Goal: Task Accomplishment & Management: Use online tool/utility

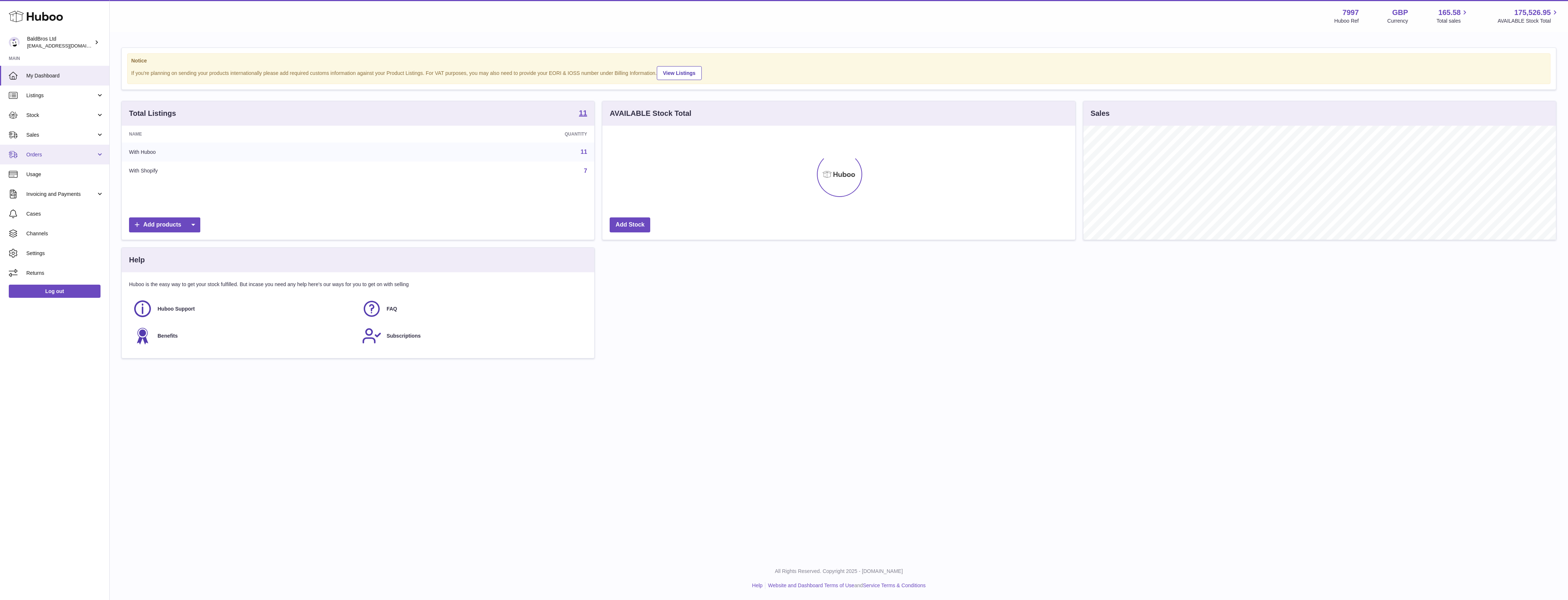
scroll to position [365281, 365029]
click at [46, 154] on span "Orders" at bounding box center [61, 155] width 70 height 7
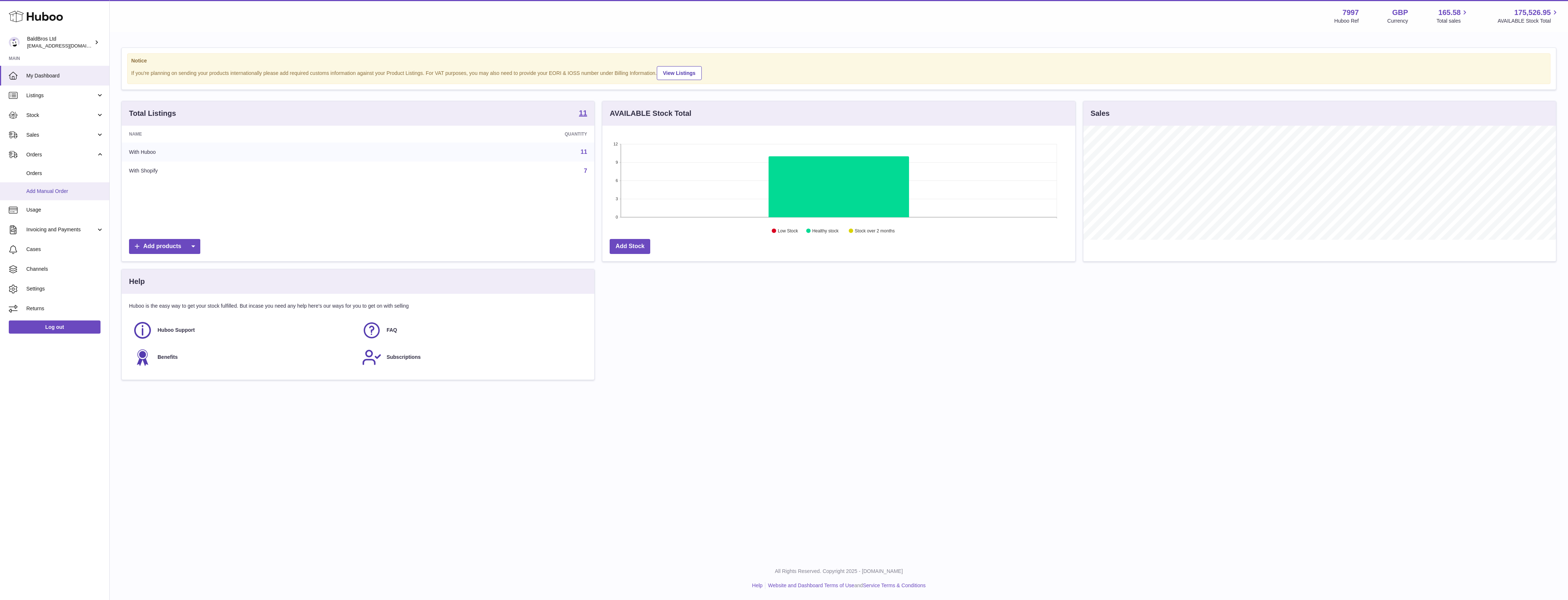
click at [52, 192] on span "Add Manual Order" at bounding box center [65, 191] width 77 height 7
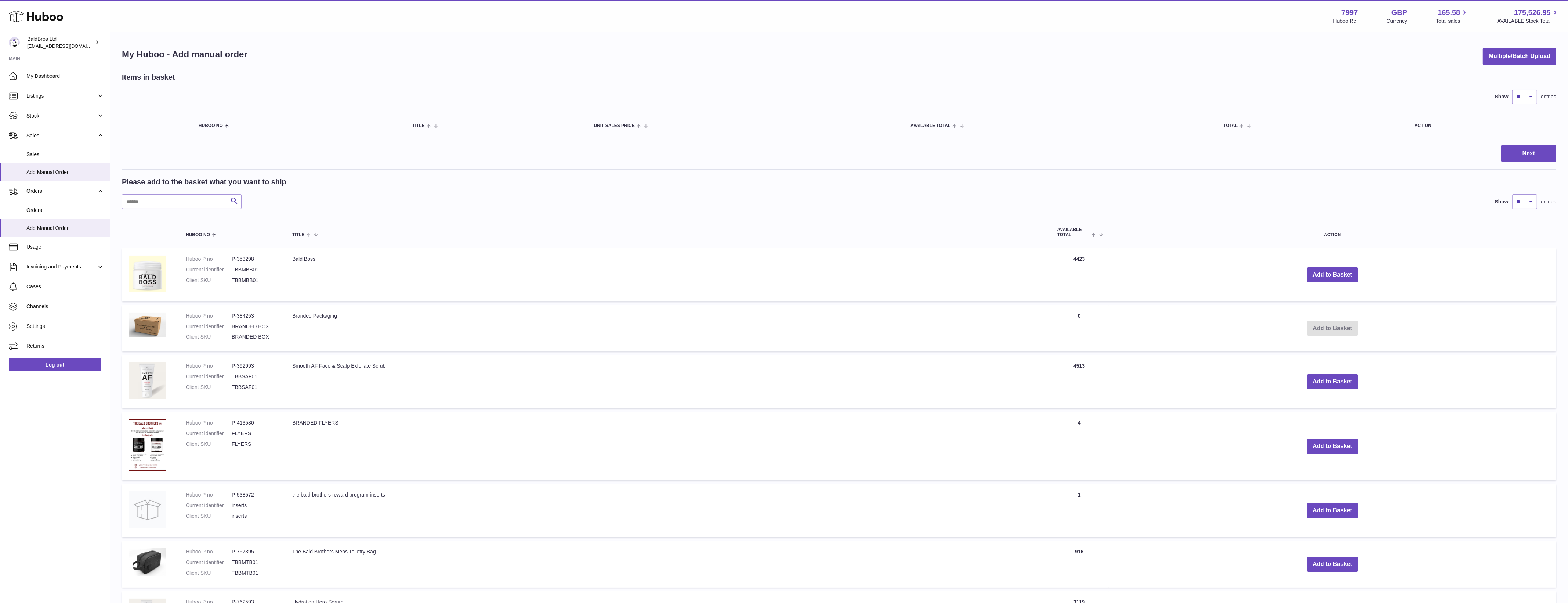
click at [1475, 53] on div "My Huboo - Add manual order Multiple/Batch Upload" at bounding box center [839, 56] width 1434 height 17
click at [1490, 53] on button "Multiple/Batch Upload" at bounding box center [1519, 56] width 73 height 17
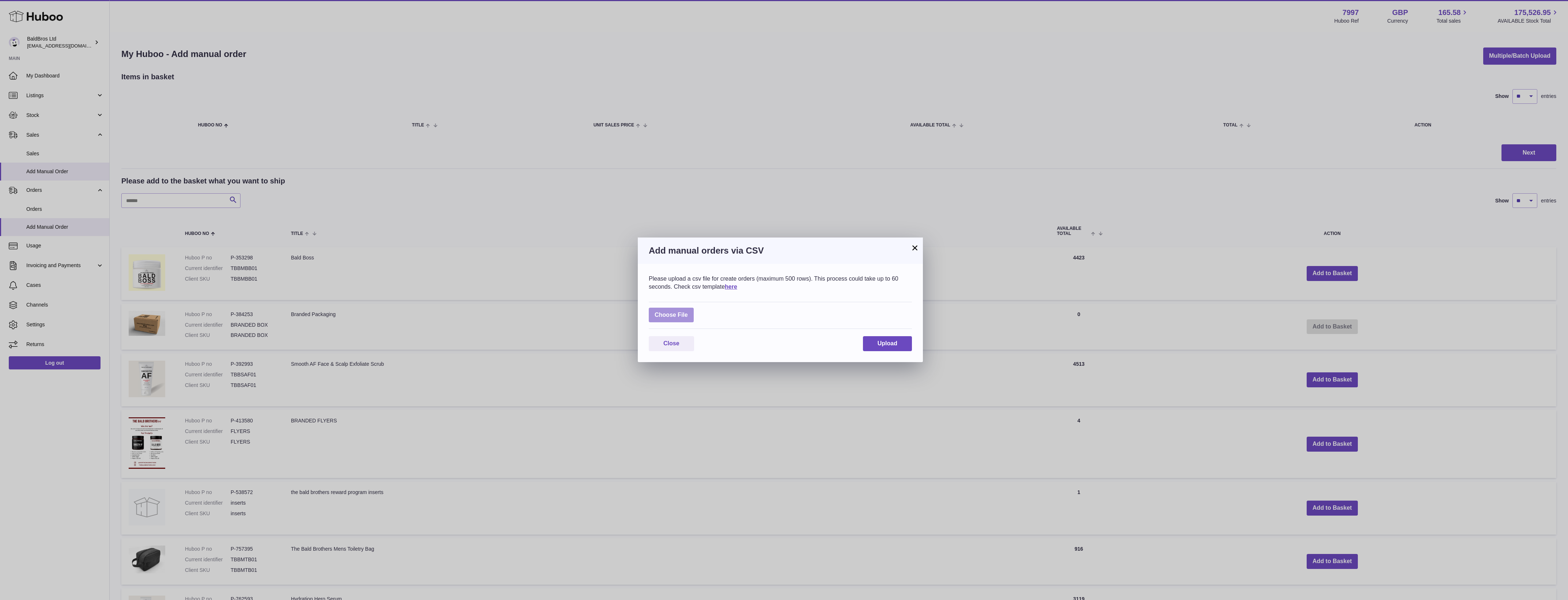
click at [686, 309] on label at bounding box center [671, 315] width 45 height 15
click at [688, 312] on input "file" at bounding box center [688, 312] width 1 height 1
type input "**********"
click at [908, 344] on button "Upload" at bounding box center [887, 348] width 49 height 15
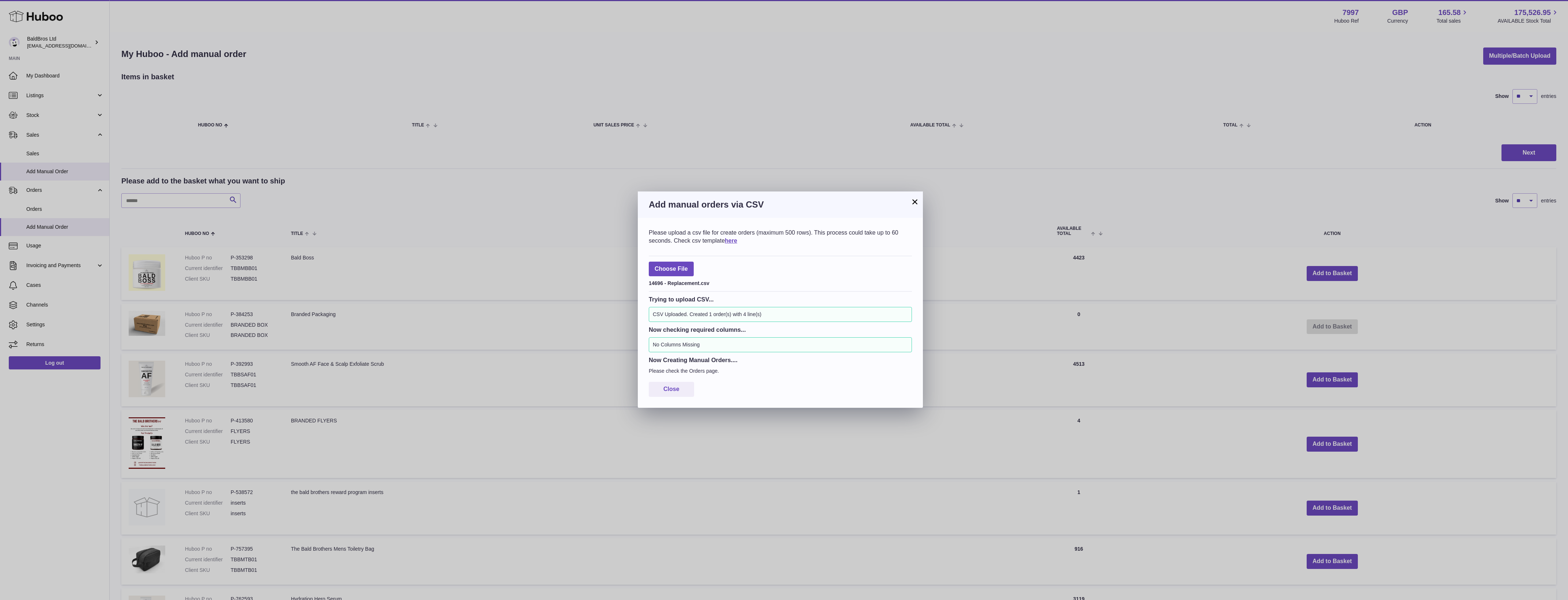
click at [909, 199] on h3 "Add manual orders via CSV" at bounding box center [780, 204] width 263 height 12
click at [911, 200] on button "×" at bounding box center [915, 201] width 9 height 9
